Goal: Task Accomplishment & Management: Use online tool/utility

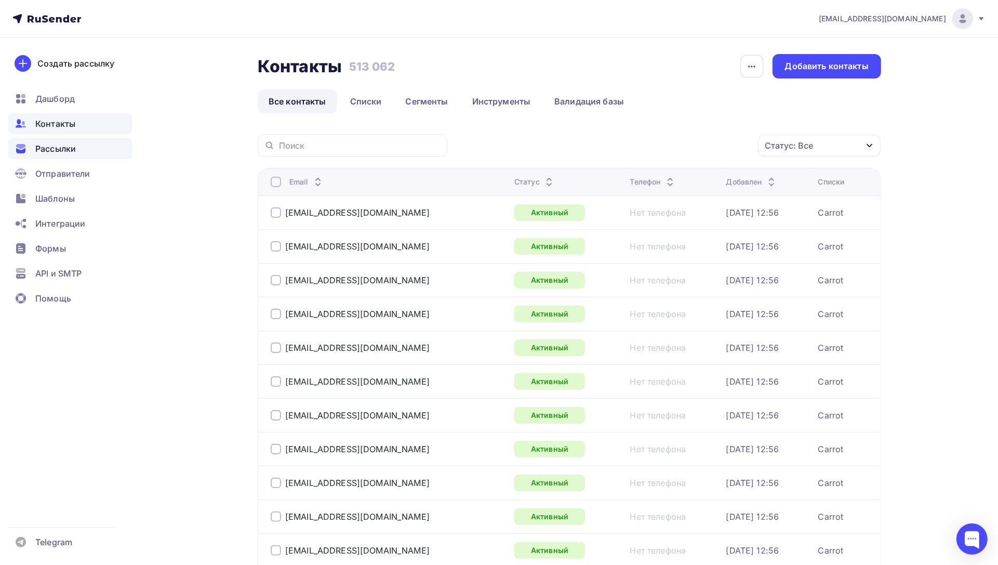
click at [52, 147] on span "Рассылки" at bounding box center [55, 148] width 41 height 12
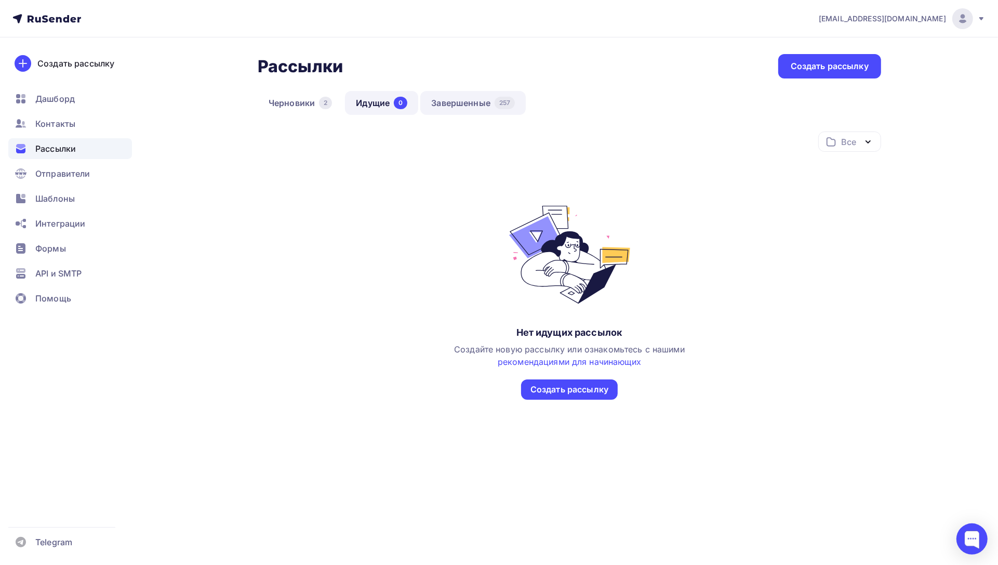
click at [489, 106] on link "Завершенные 257" at bounding box center [472, 103] width 105 height 24
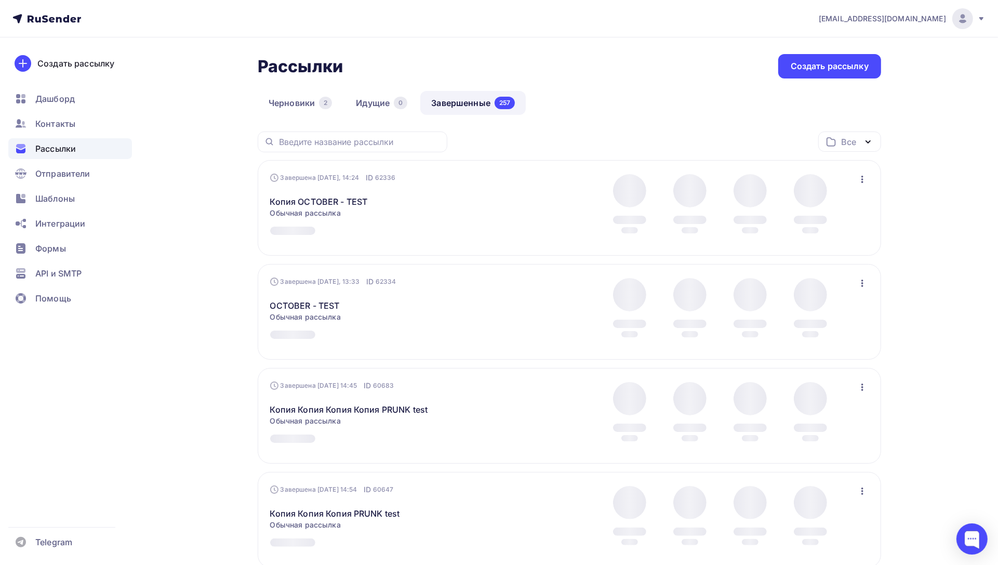
click at [861, 179] on icon "button" at bounding box center [862, 179] width 2 height 7
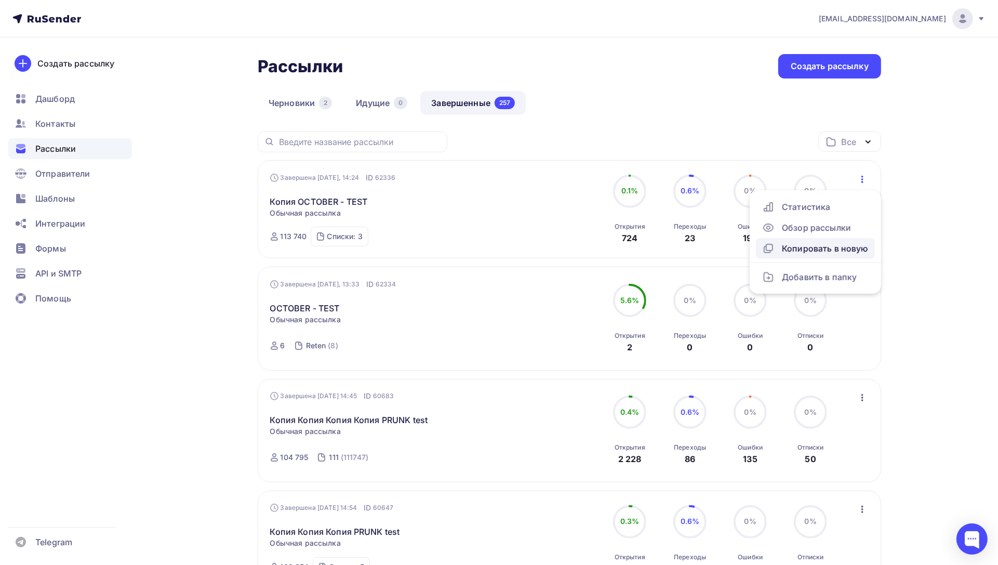
click at [790, 243] on div "Копировать в новую" at bounding box center [815, 248] width 106 height 12
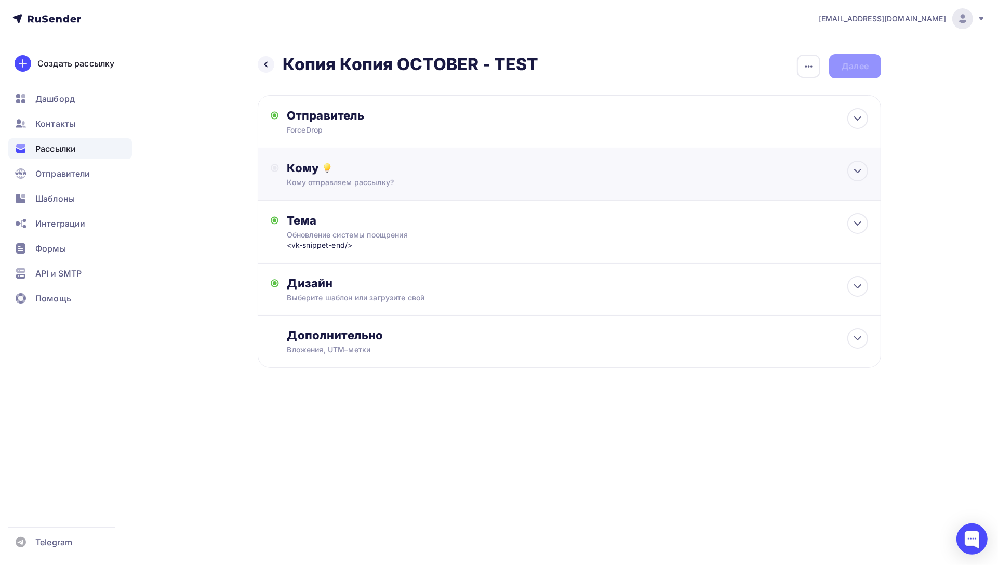
click at [369, 165] on div "Кому" at bounding box center [577, 167] width 581 height 15
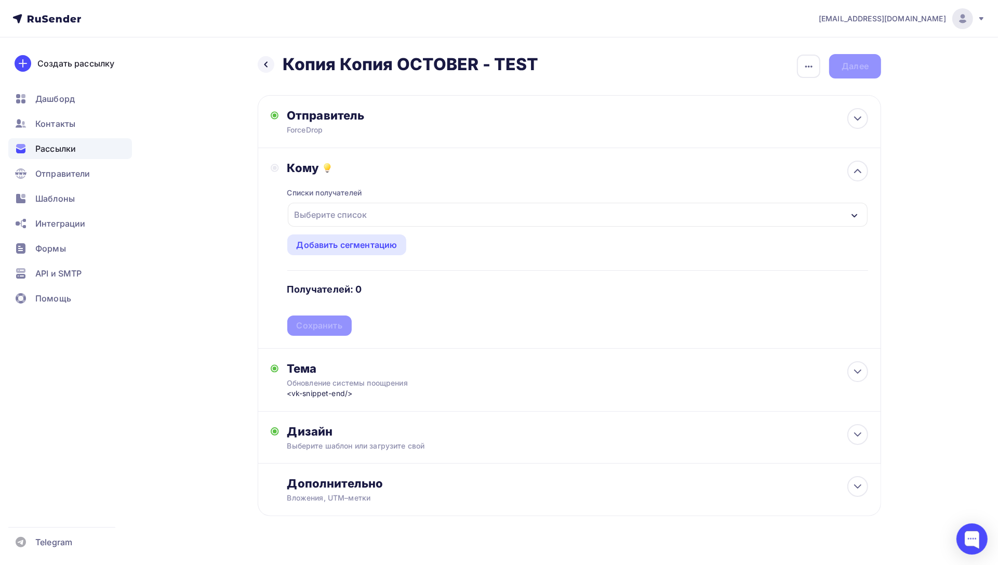
click at [344, 220] on div "Выберите список" at bounding box center [330, 214] width 81 height 19
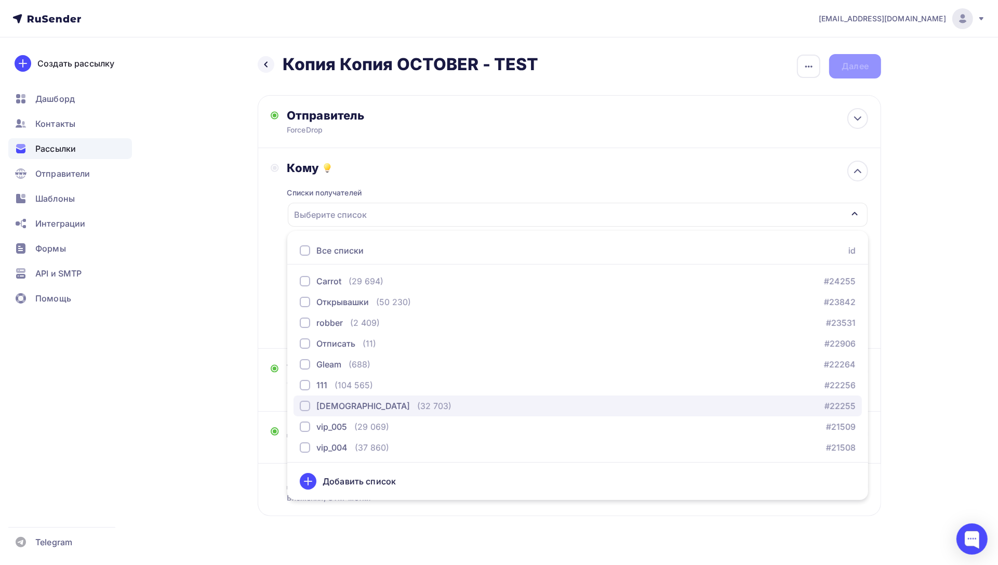
scroll to position [188, 0]
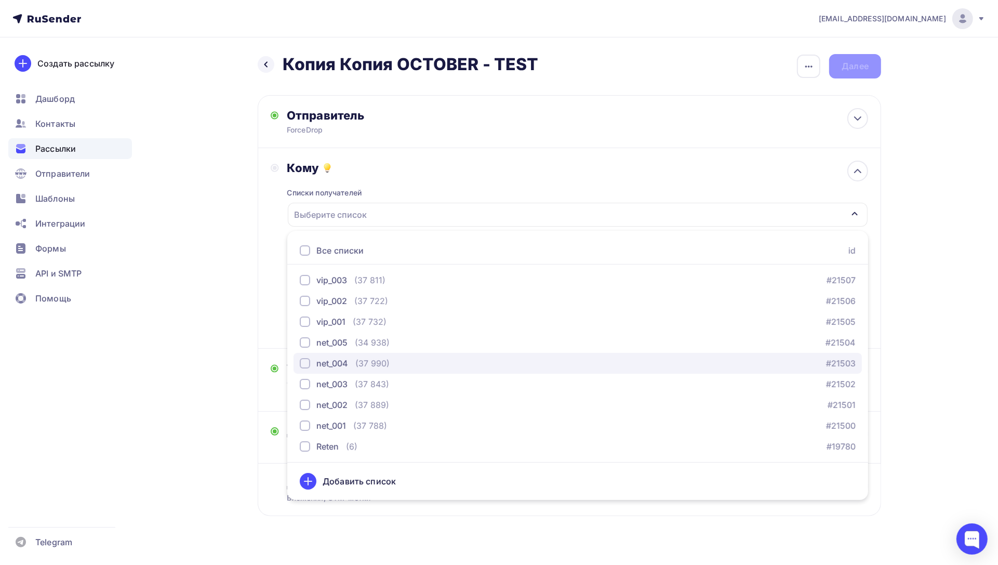
click at [304, 361] on div "button" at bounding box center [305, 363] width 10 height 10
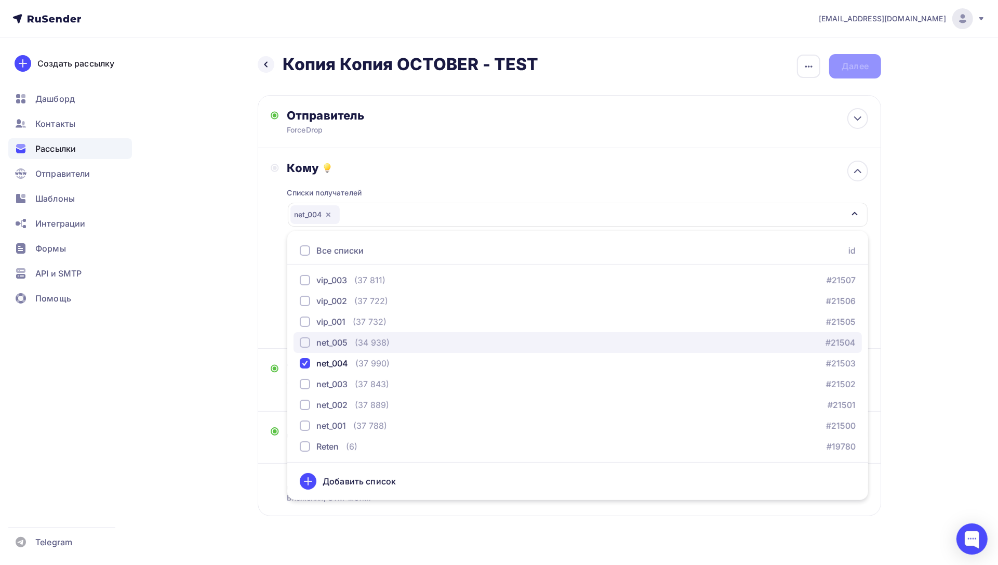
click at [305, 343] on div "button" at bounding box center [305, 342] width 10 height 10
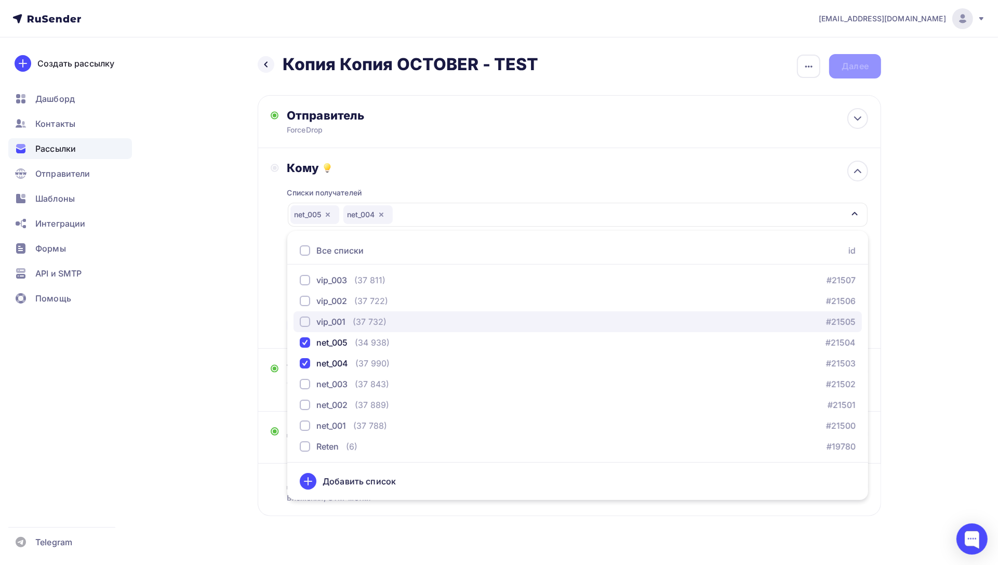
click at [304, 321] on div "button" at bounding box center [305, 321] width 10 height 10
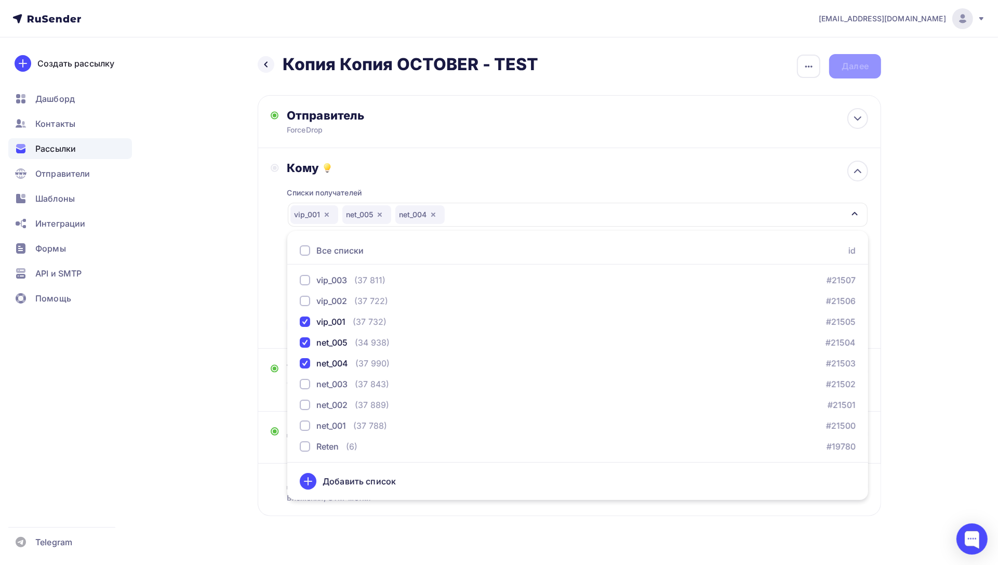
click at [274, 329] on div "Кому Списки получателей vip_001 net_005 net_004 Все списки id Carrot (29 694) #…" at bounding box center [569, 247] width 597 height 175
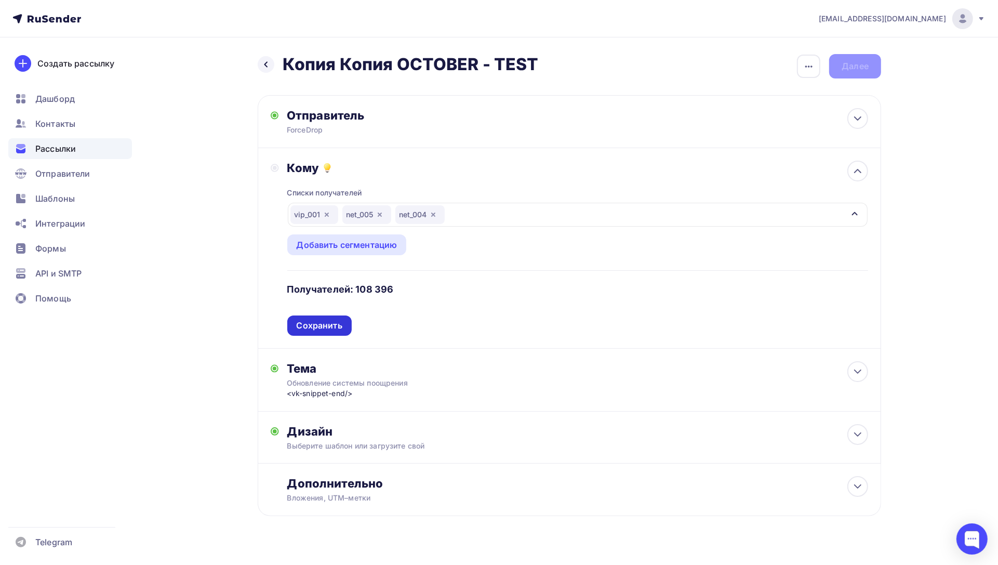
click at [318, 328] on div "Сохранить" at bounding box center [320, 325] width 46 height 12
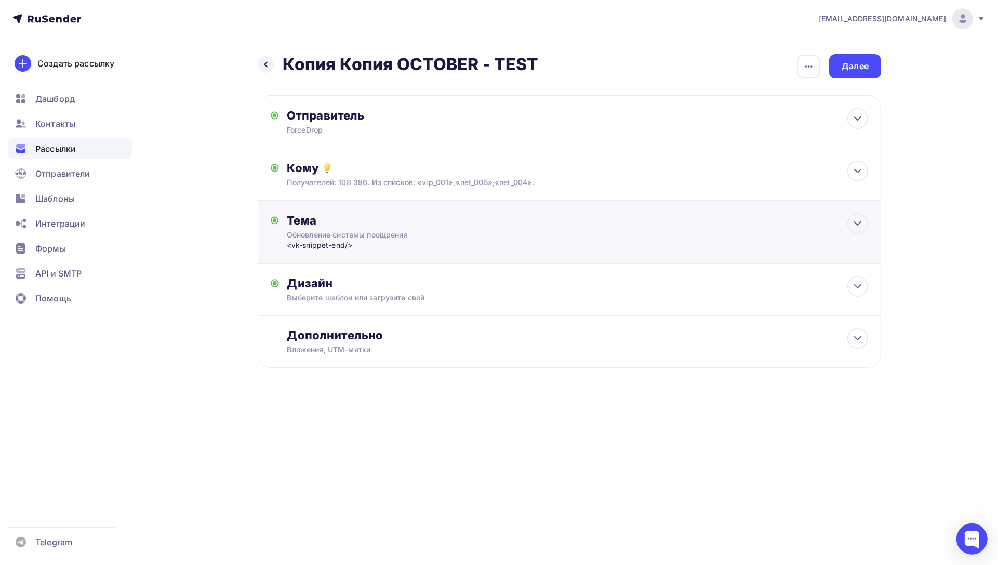
click at [354, 229] on div "Тема Обновление системы поощрения <vk-snippet-end/> Тема * Обновление системы п…" at bounding box center [389, 231] width 205 height 37
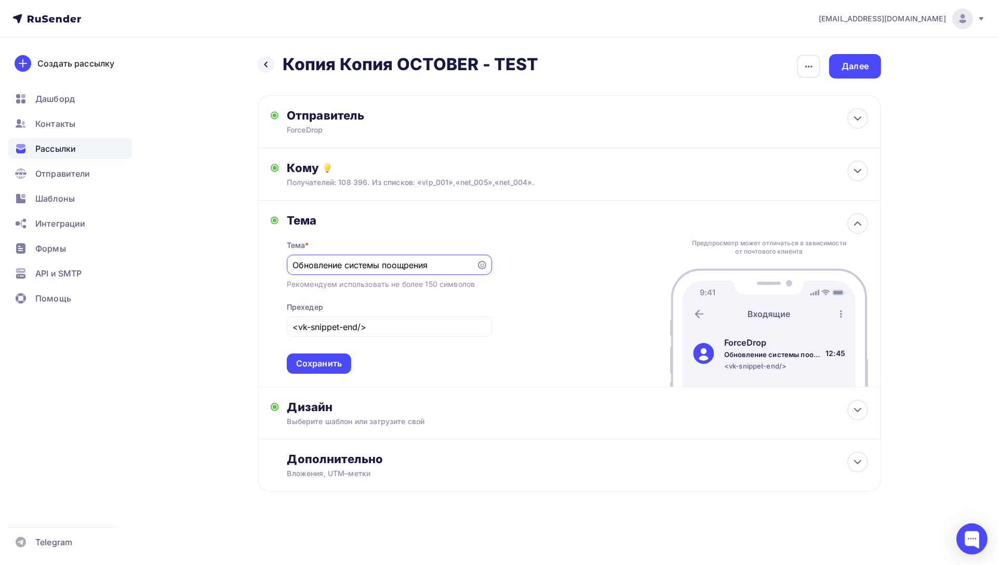
scroll to position [0, 0]
drag, startPoint x: 436, startPoint y: 263, endPoint x: 281, endPoint y: 257, distance: 154.9
click at [281, 257] on div "Тема Тема * Обновление системы поощрения Рекомендуем использовать не более 150 …" at bounding box center [381, 293] width 221 height 160
type input "Y"
type input "н"
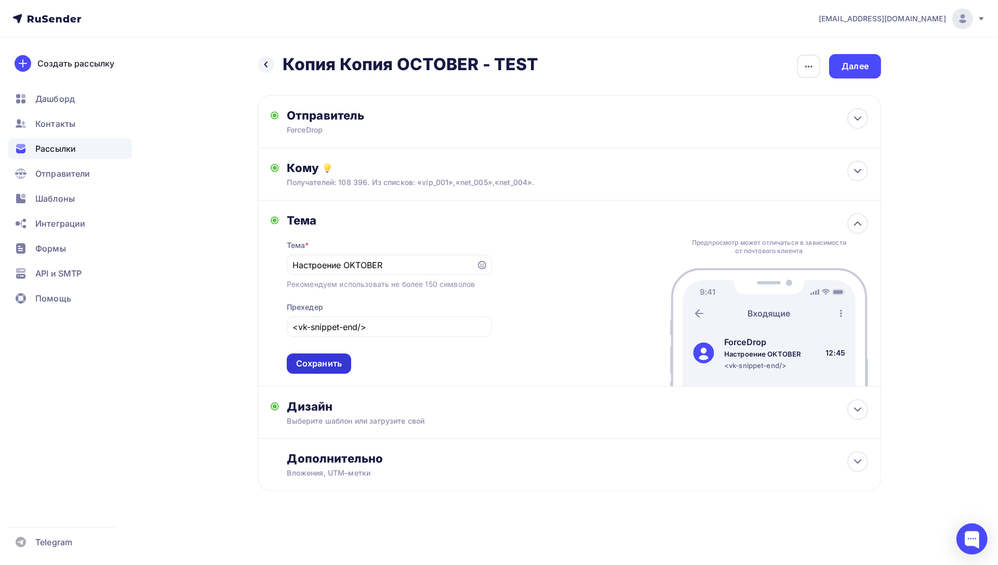
click at [318, 362] on div "Сохранить" at bounding box center [319, 363] width 46 height 12
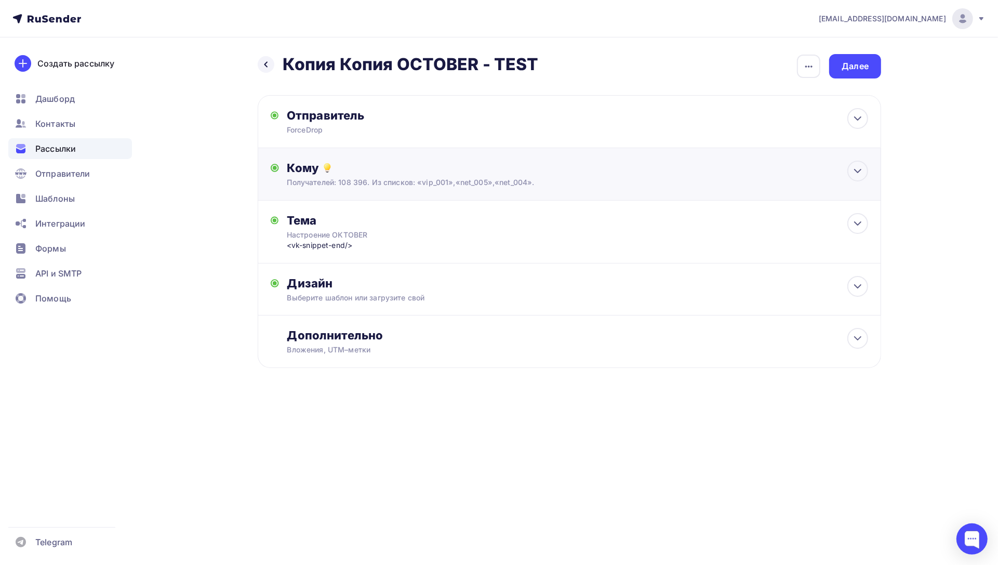
click at [413, 170] on div "Кому" at bounding box center [577, 167] width 581 height 15
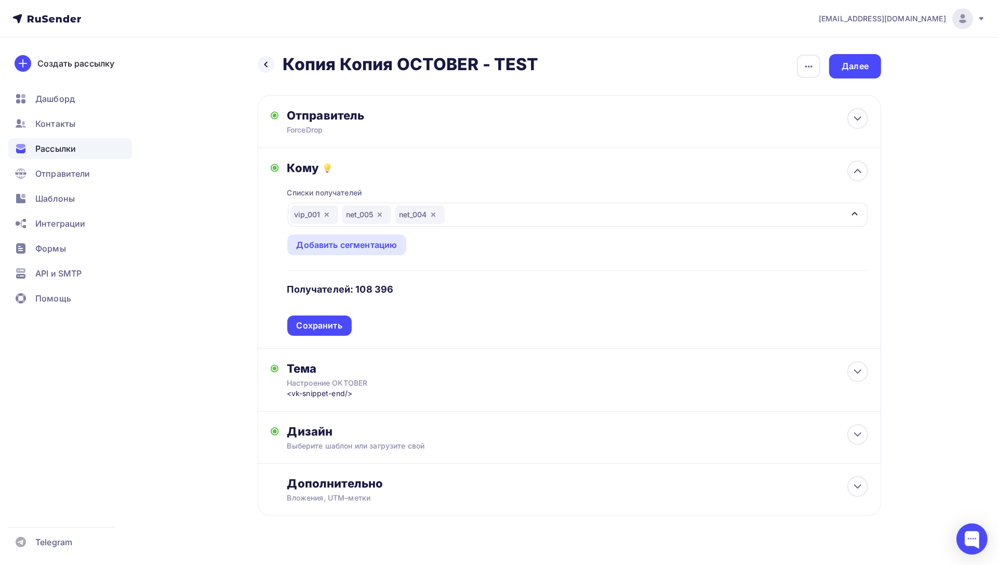
click at [546, 221] on div "vip_001 net_005 net_004" at bounding box center [578, 215] width 580 height 24
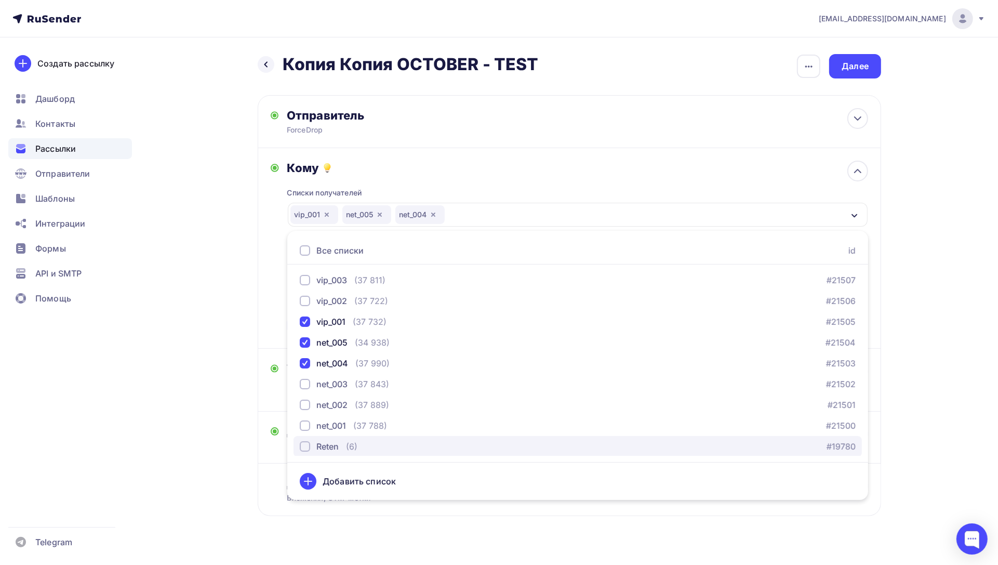
click at [320, 444] on div "Reten" at bounding box center [327, 446] width 22 height 12
click at [266, 329] on div "Кому Списки получателей vip_001 net_005 net_004 Reten Все списки id Carrot (29 …" at bounding box center [569, 248] width 623 height 200
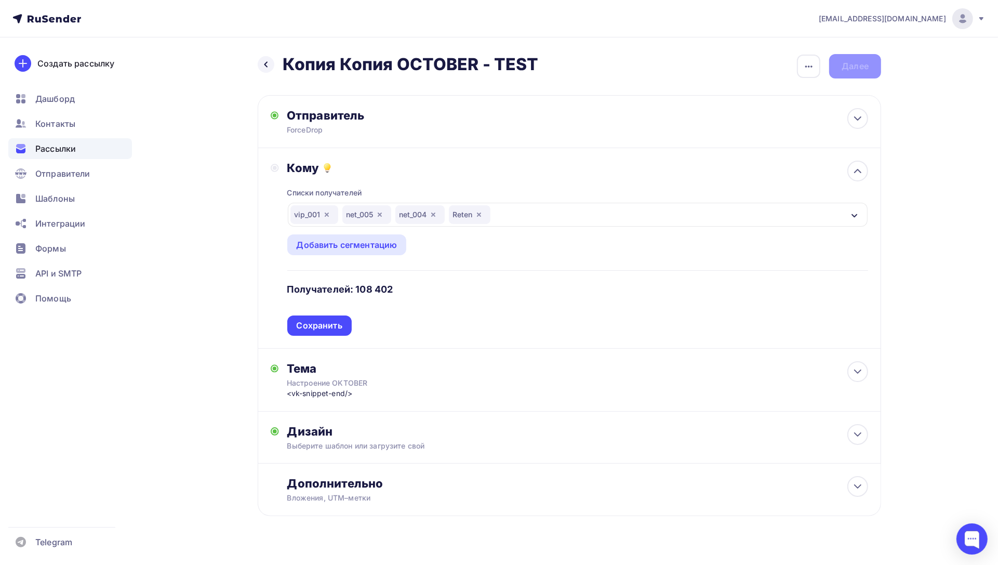
click at [318, 323] on div "Сохранить" at bounding box center [320, 325] width 46 height 12
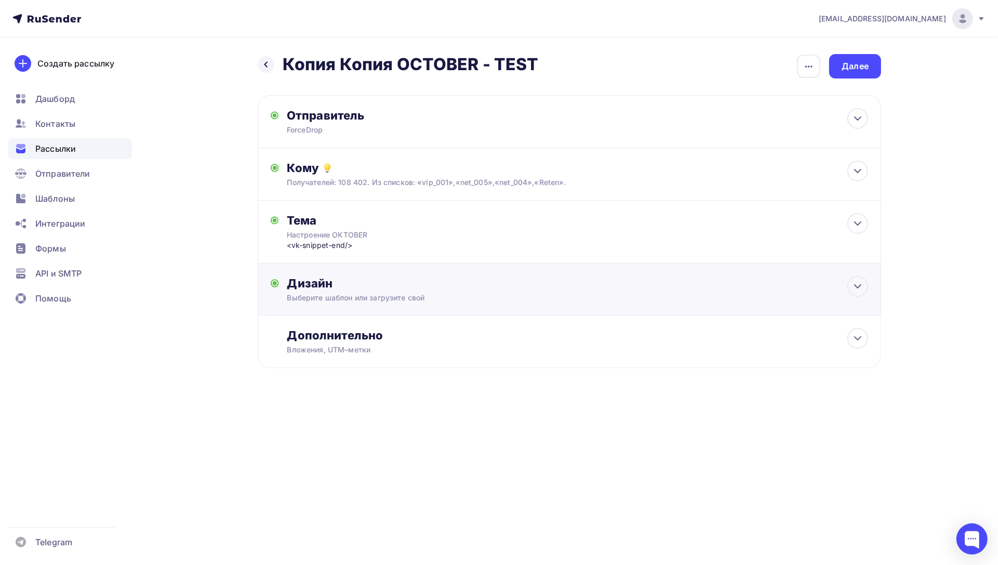
click at [364, 288] on div "Дизайн" at bounding box center [577, 283] width 581 height 15
click at [370, 240] on div "<vk-snippet-end/>" at bounding box center [389, 245] width 205 height 10
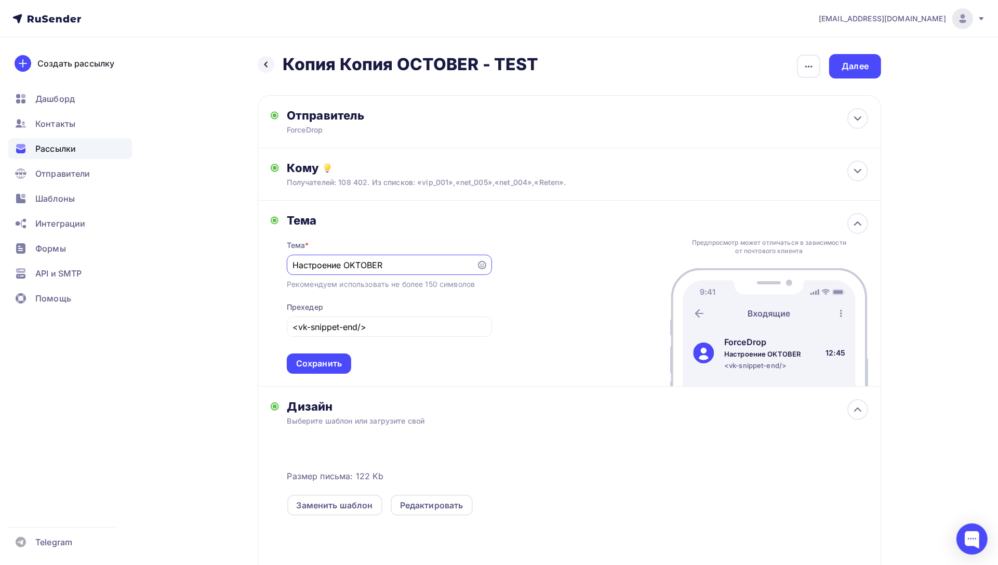
click at [355, 264] on input "Настроение OKTOBER" at bounding box center [381, 265] width 178 height 12
type input "Настроение OCTOBER"
click at [321, 369] on div "Сохранить" at bounding box center [319, 363] width 46 height 12
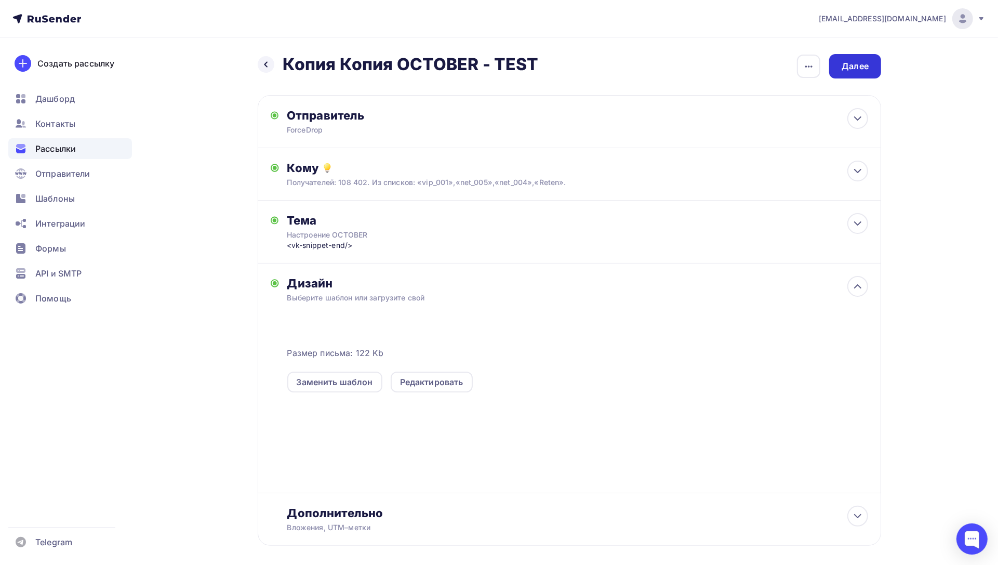
click at [858, 66] on div "Далее" at bounding box center [854, 66] width 27 height 12
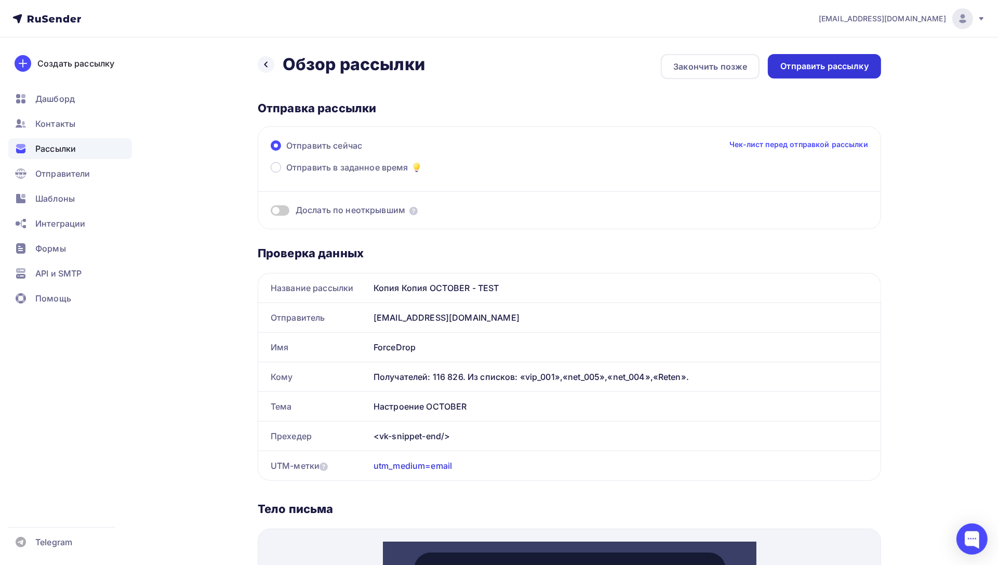
click at [850, 64] on div "Отправить рассылку" at bounding box center [824, 66] width 88 height 12
